Goal: Information Seeking & Learning: Find specific fact

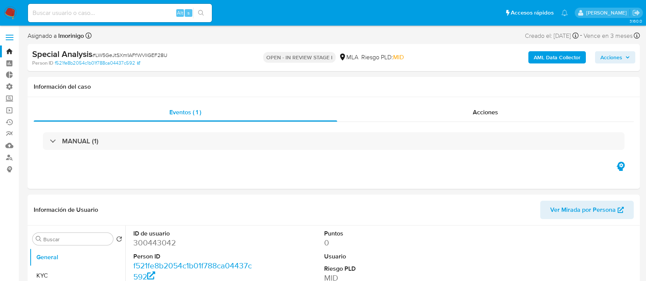
select select "10"
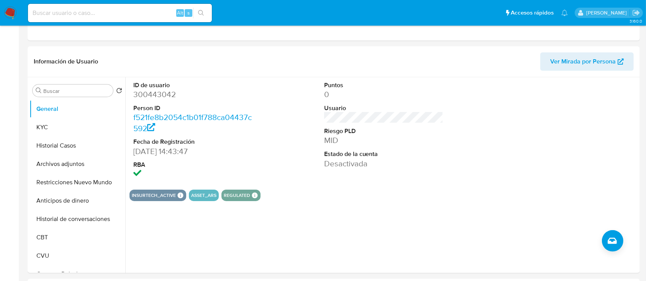
scroll to position [149, 0]
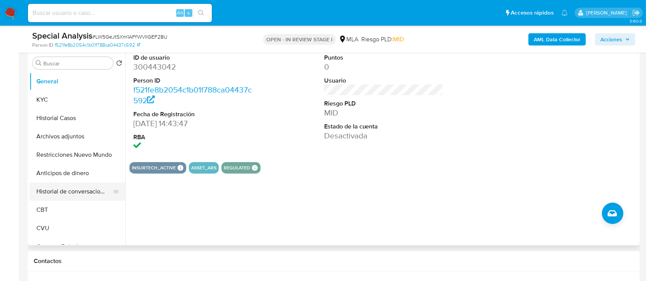
click at [64, 186] on button "Historial de conversaciones" at bounding box center [74, 192] width 90 height 18
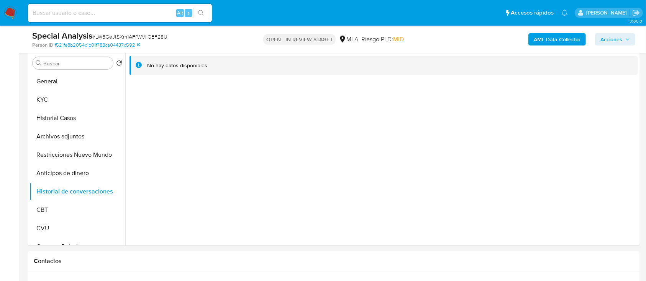
click at [98, 12] on input at bounding box center [120, 13] width 184 height 10
paste input "1343779533"
type input "1343779533"
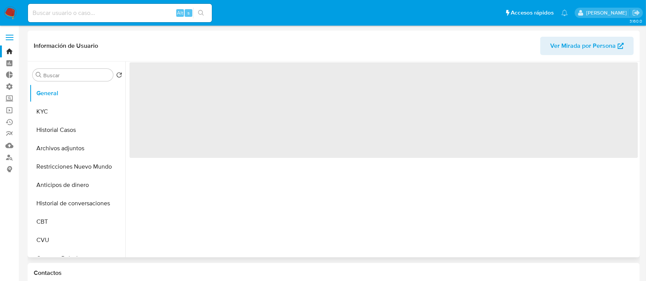
select select "10"
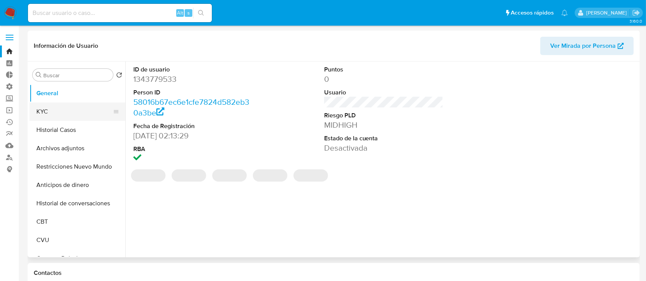
click at [59, 104] on button "KYC" at bounding box center [74, 112] width 90 height 18
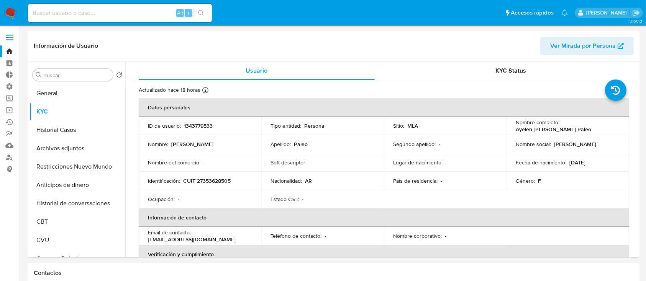
click at [574, 50] on span "Ver Mirada por Persona" at bounding box center [582, 46] width 65 height 18
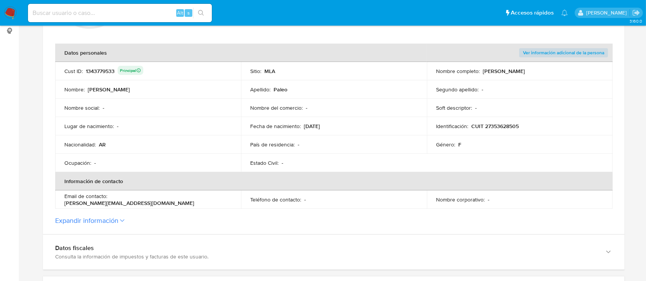
scroll to position [139, 0]
click at [321, 200] on div "Teléfono de contacto : -" at bounding box center [333, 199] width 167 height 7
click at [81, 216] on button "Expandir información" at bounding box center [86, 220] width 63 height 8
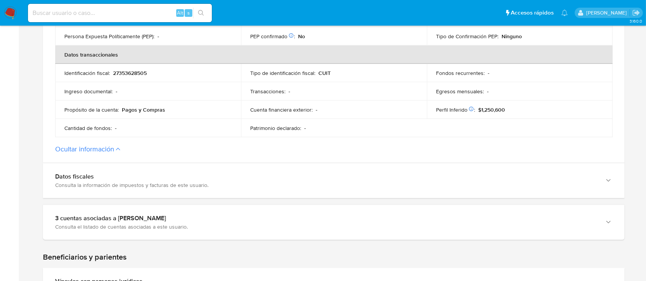
scroll to position [358, 0]
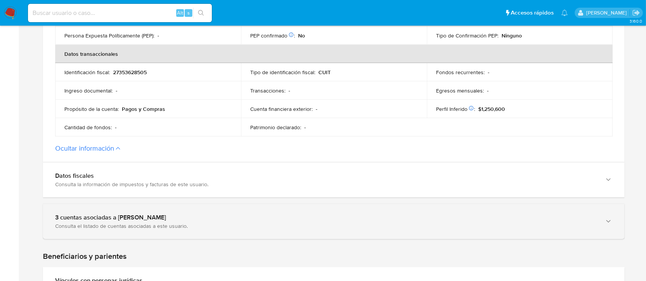
click at [264, 224] on div "Consulta el listado de cuentas asociadas a este usuario." at bounding box center [325, 226] width 541 height 7
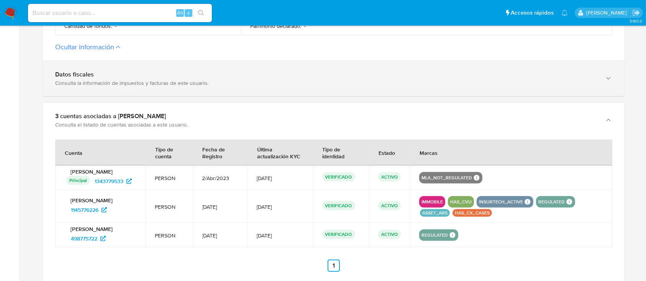
scroll to position [460, 0]
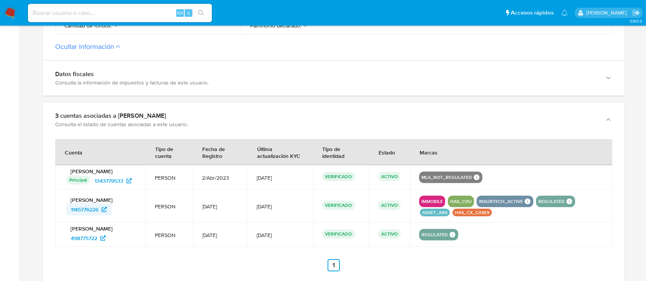
click at [94, 207] on span "1145776226" at bounding box center [85, 210] width 28 height 12
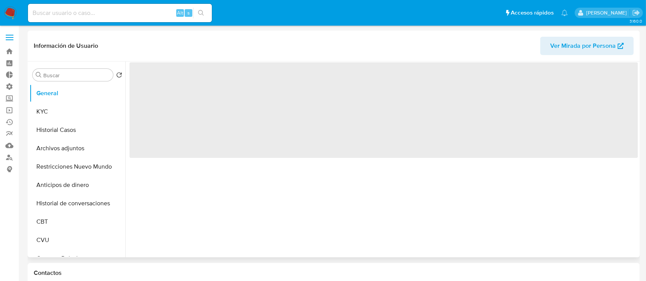
select select "10"
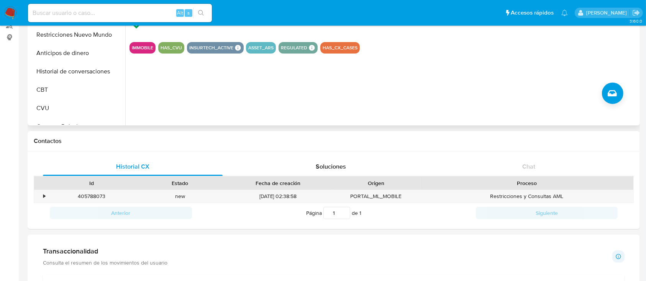
scroll to position [133, 0]
click at [85, 197] on div "405788073" at bounding box center [91, 196] width 88 height 13
copy div "405788073"
